Goal: Information Seeking & Learning: Learn about a topic

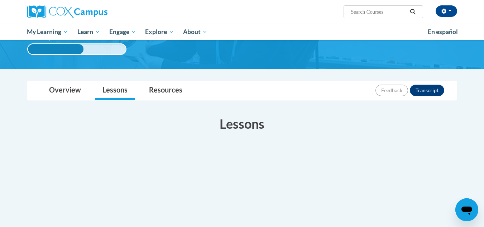
scroll to position [47, 0]
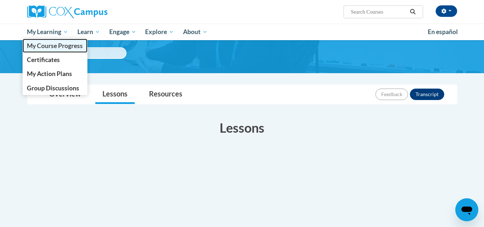
click at [54, 40] on link "My Course Progress" at bounding box center [55, 46] width 65 height 14
click at [77, 46] on span "My Course Progress" at bounding box center [55, 46] width 56 height 8
click at [71, 51] on link "My Course Progress" at bounding box center [55, 46] width 65 height 14
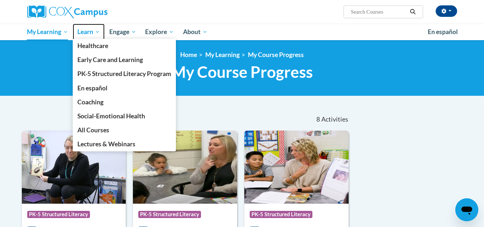
click at [89, 36] on span "Learn" at bounding box center [88, 32] width 23 height 9
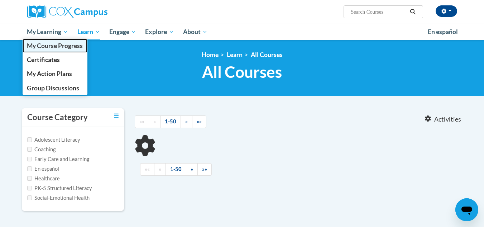
click at [55, 40] on link "My Course Progress" at bounding box center [55, 46] width 65 height 14
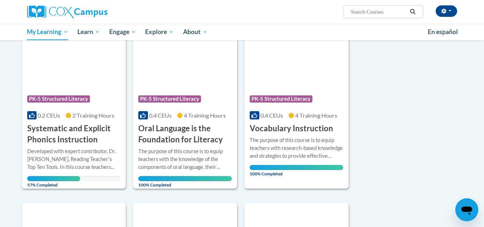
scroll to position [116, 0]
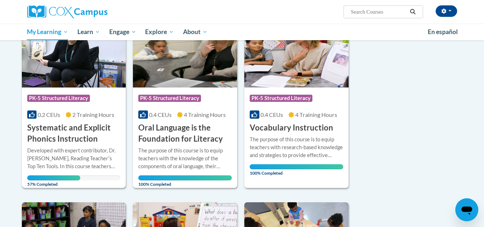
click at [56, 138] on h3 "Systematic and Explicit Phonics Instruction" at bounding box center [73, 133] width 93 height 22
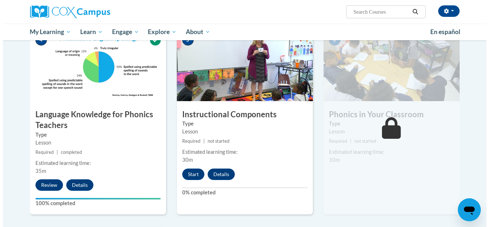
scroll to position [345, 0]
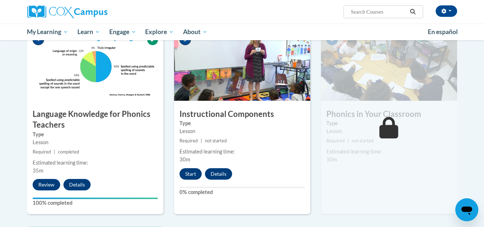
click at [195, 178] on button "Start" at bounding box center [190, 173] width 22 height 11
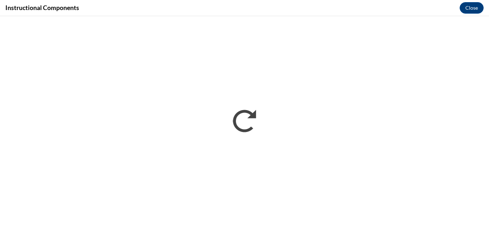
scroll to position [0, 0]
